Goal: Task Accomplishment & Management: Use online tool/utility

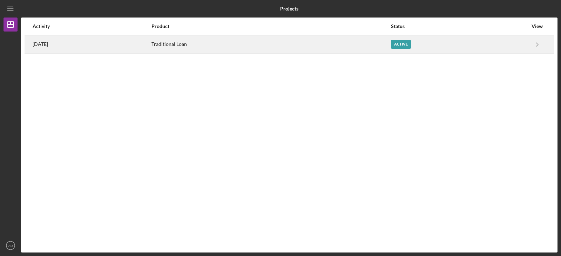
click at [473, 49] on div "Active" at bounding box center [459, 45] width 137 height 18
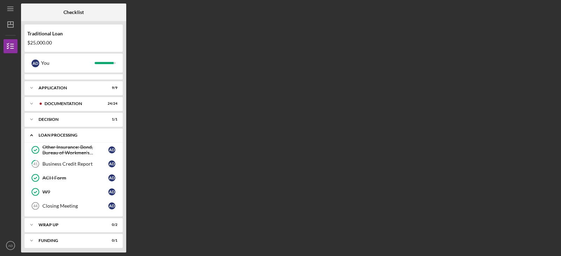
scroll to position [11, 0]
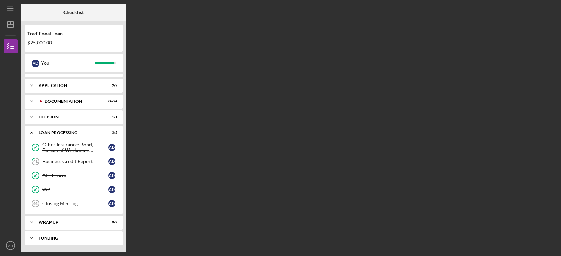
click at [59, 239] on div "Funding" at bounding box center [76, 238] width 75 height 4
click at [51, 223] on div "Wrap up" at bounding box center [76, 223] width 75 height 4
drag, startPoint x: 504, startPoint y: 77, endPoint x: 373, endPoint y: 67, distance: 131.8
click at [503, 77] on div "Checklist Traditional Loan $25,000.00 A D You Icon/Expander Inquiry 9 / 9 Icon/…" at bounding box center [289, 128] width 536 height 249
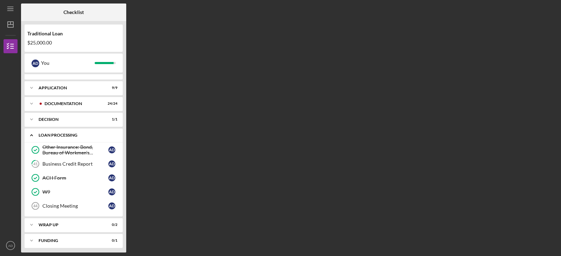
scroll to position [11, 0]
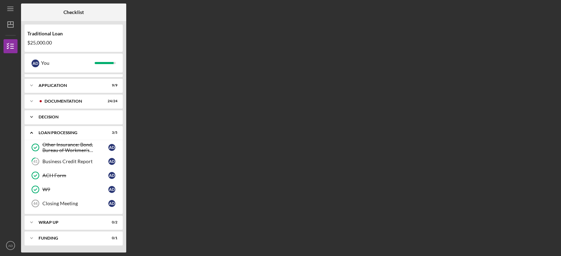
click at [51, 115] on div "Decision" at bounding box center [76, 117] width 75 height 4
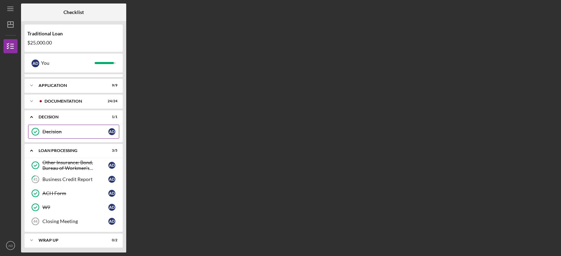
click at [47, 133] on div "Decision" at bounding box center [75, 132] width 66 height 6
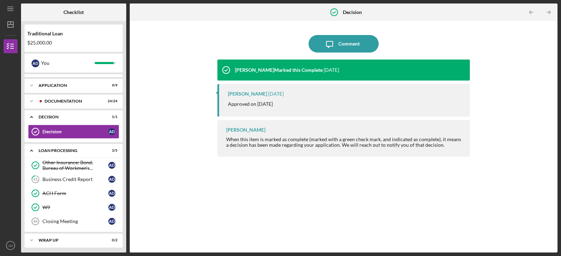
scroll to position [29, 0]
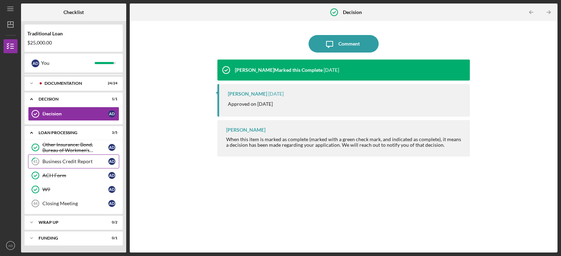
click at [66, 162] on div "Business Credit Report" at bounding box center [75, 162] width 66 height 6
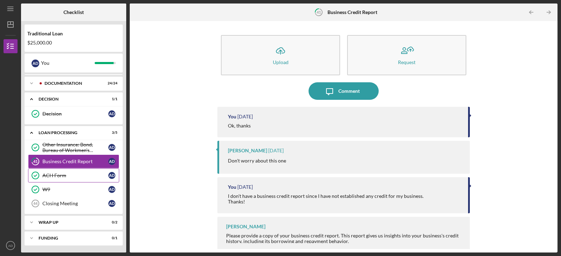
click at [57, 175] on div "ACH Form" at bounding box center [75, 176] width 66 height 6
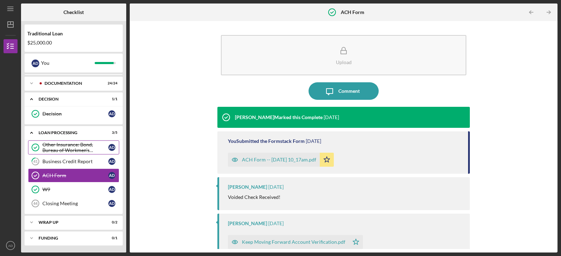
click at [55, 143] on div "Other Insurance: Bond, Bureau of Workmen's Compensation, Life Insurance" at bounding box center [75, 147] width 66 height 11
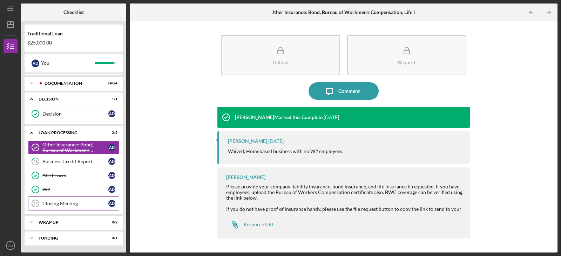
click at [61, 202] on div "Closing Meeting" at bounding box center [75, 204] width 66 height 6
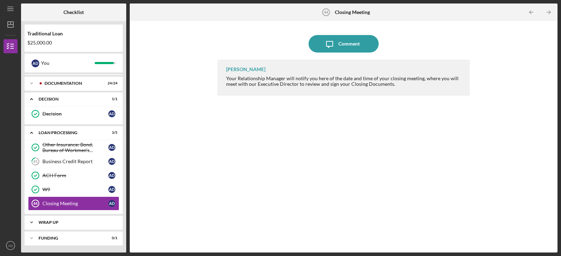
click at [67, 219] on div "Icon/Expander Wrap up 0 / 2" at bounding box center [74, 223] width 98 height 14
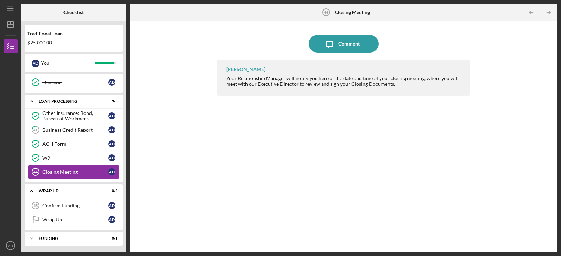
scroll to position [61, 0]
click at [69, 205] on div "Confirm Funding" at bounding box center [75, 206] width 66 height 6
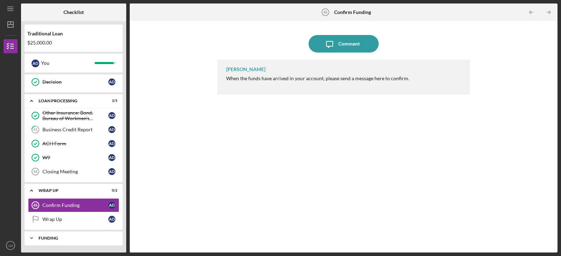
click at [72, 234] on div "Icon/Expander Funding 0 / 1" at bounding box center [74, 238] width 98 height 14
click at [70, 238] on div "Funding" at bounding box center [76, 238] width 75 height 4
click at [60, 220] on div "Wrap Up" at bounding box center [75, 220] width 66 height 6
